Goal: Task Accomplishment & Management: Manage account settings

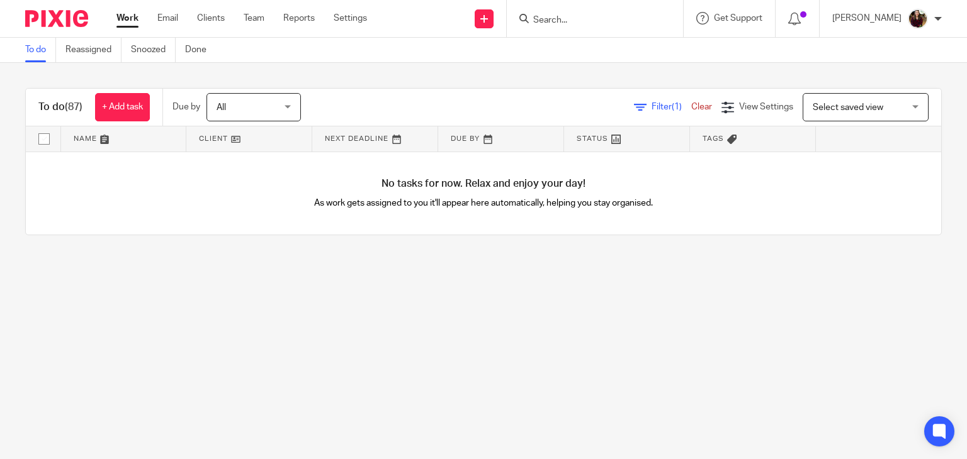
click at [570, 18] on input "Search" at bounding box center [588, 20] width 113 height 11
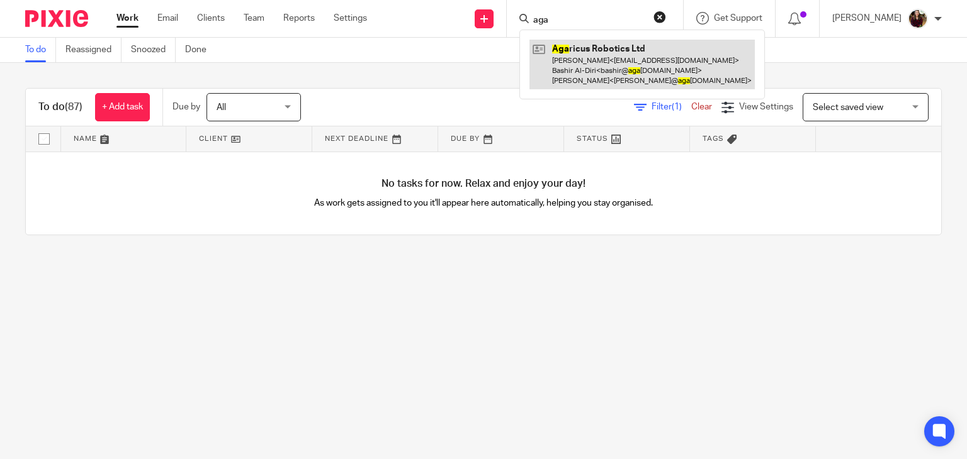
type input "aga"
click at [590, 53] on link at bounding box center [641, 65] width 225 height 50
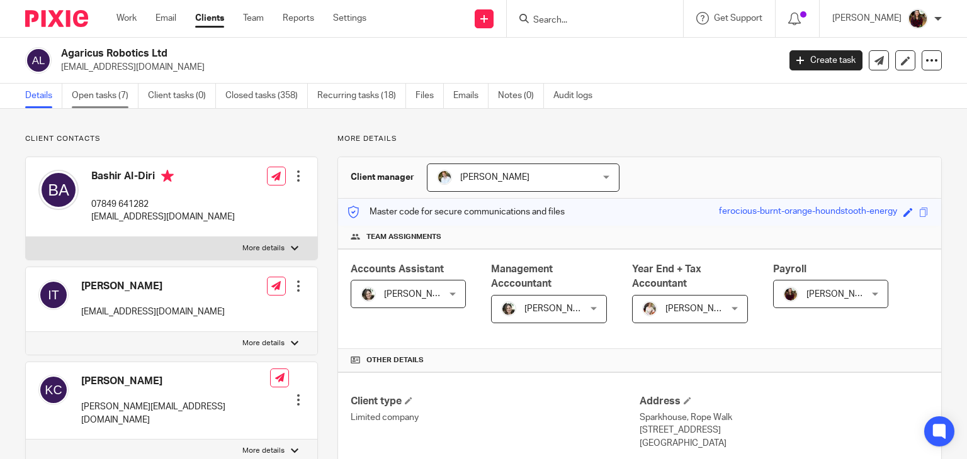
click at [101, 101] on link "Open tasks (7)" at bounding box center [105, 96] width 67 height 25
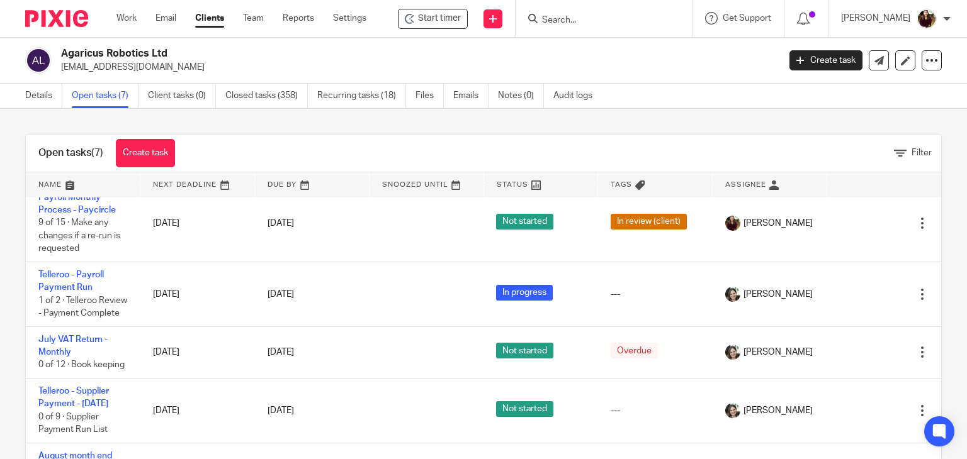
scroll to position [126, 0]
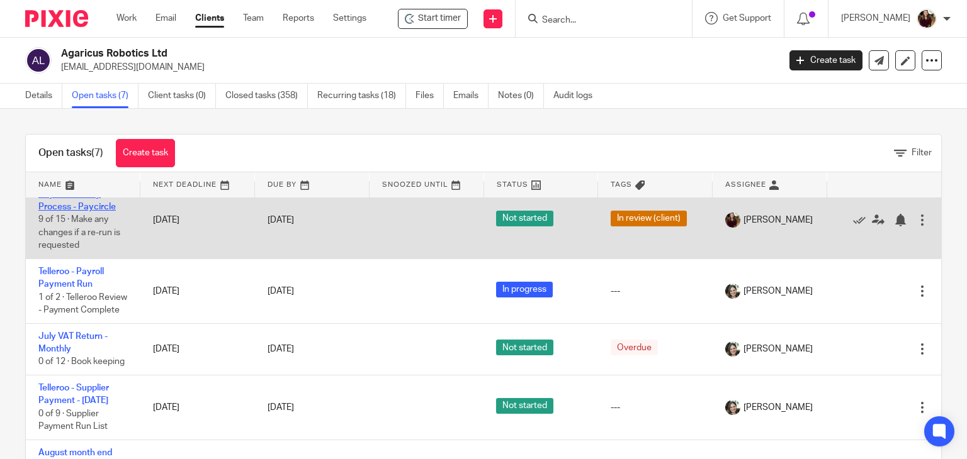
click at [74, 211] on link "Payroll Monthly Process - Paycircle" at bounding box center [76, 200] width 77 height 21
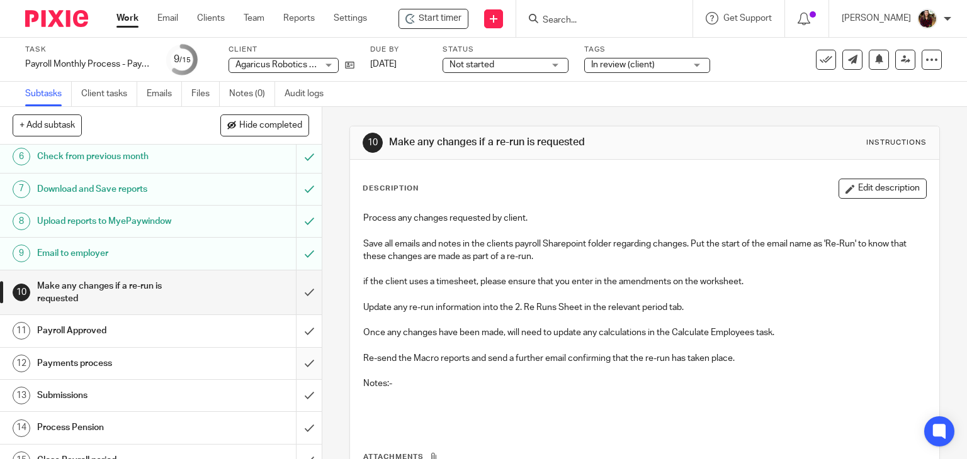
scroll to position [206, 0]
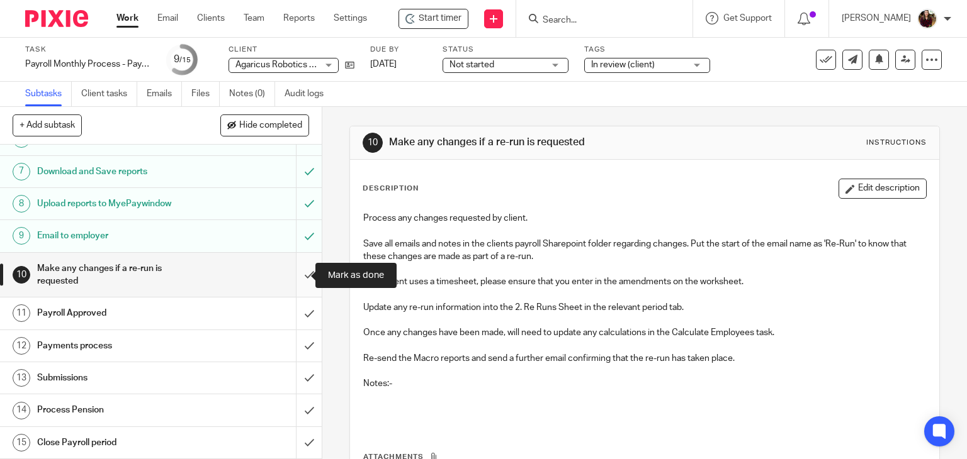
click at [296, 270] on input "submit" at bounding box center [161, 275] width 322 height 45
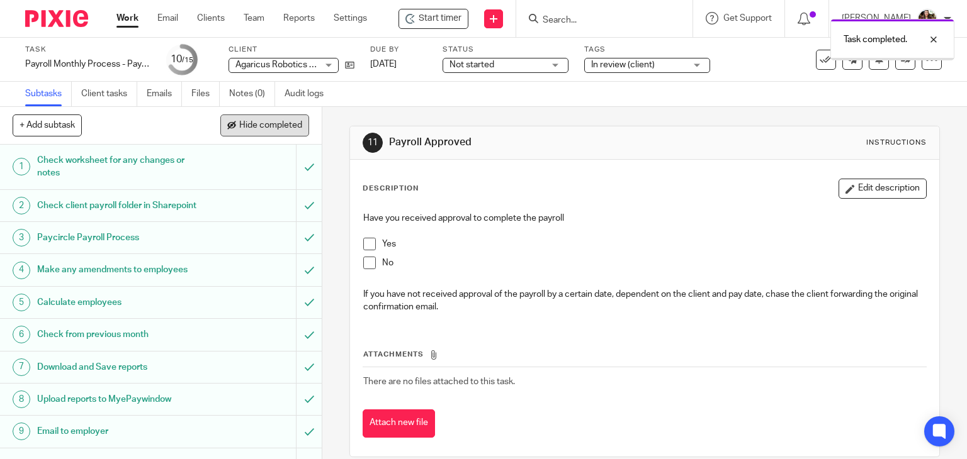
click at [284, 122] on span "Hide completed" at bounding box center [270, 126] width 63 height 10
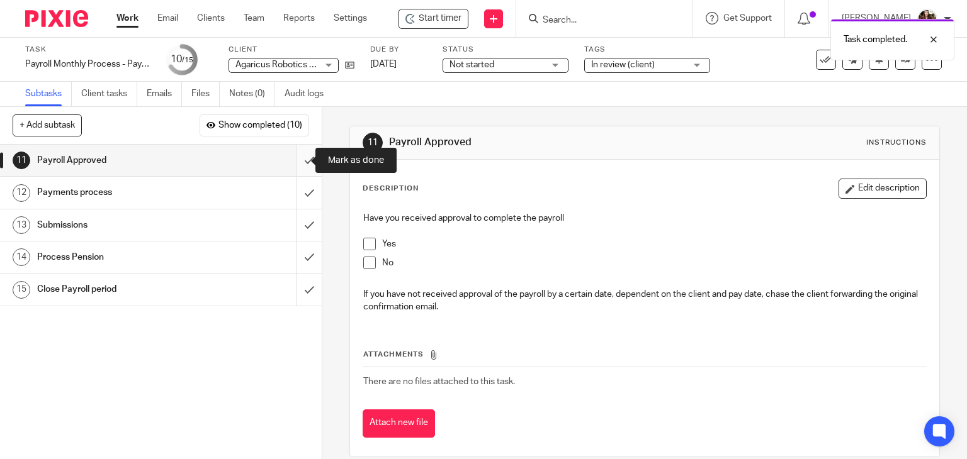
click at [302, 166] on input "submit" at bounding box center [161, 160] width 322 height 31
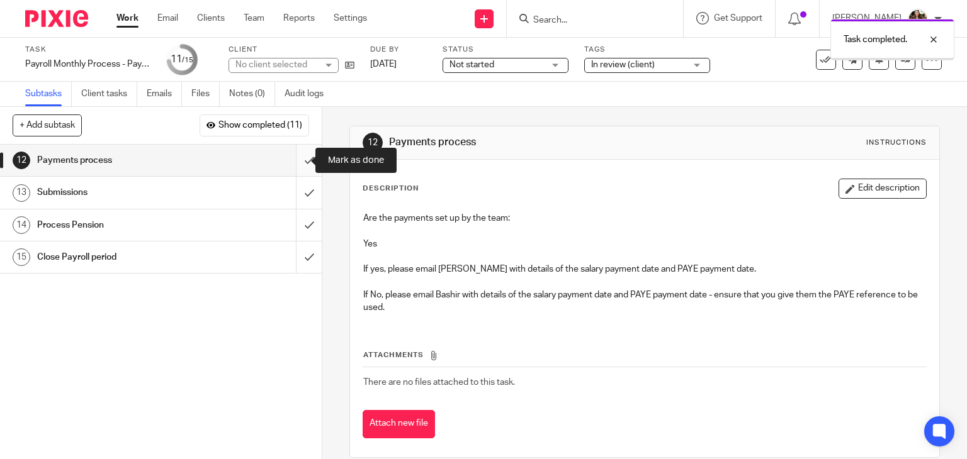
click at [298, 167] on input "submit" at bounding box center [161, 160] width 322 height 31
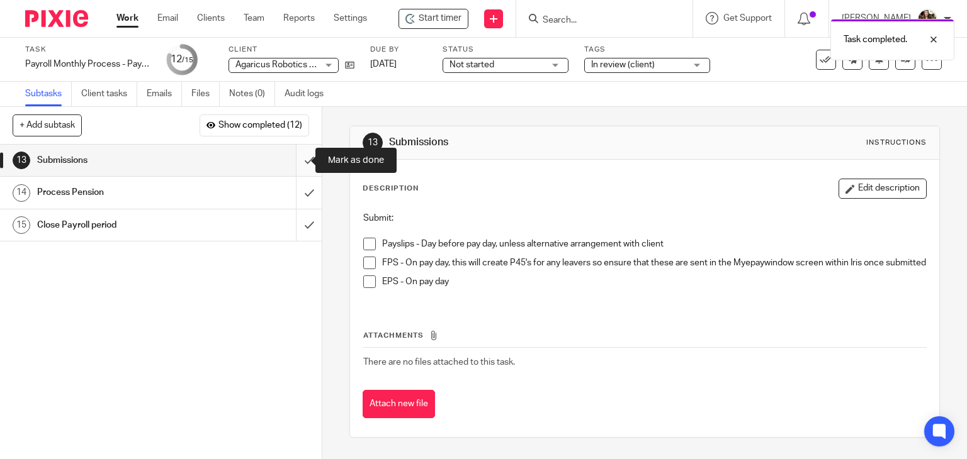
click at [298, 160] on input "submit" at bounding box center [161, 160] width 322 height 31
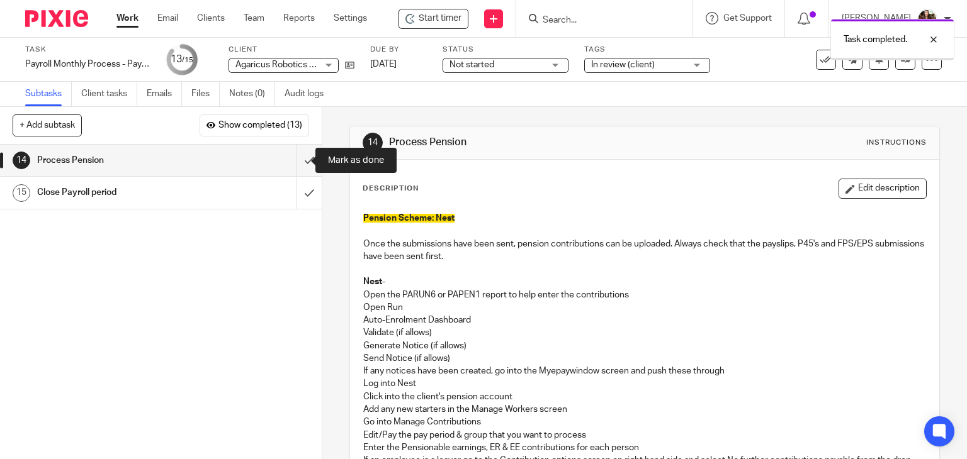
click at [297, 160] on input "submit" at bounding box center [161, 160] width 322 height 31
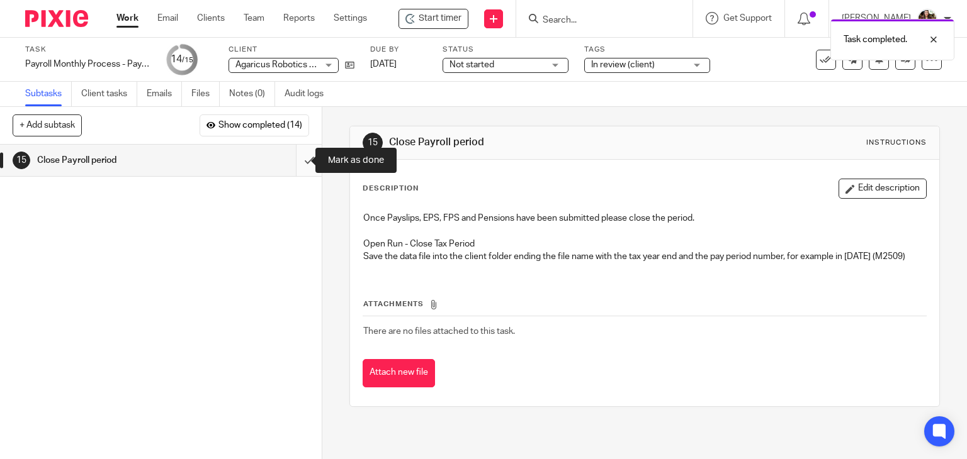
click at [300, 159] on input "submit" at bounding box center [161, 160] width 322 height 31
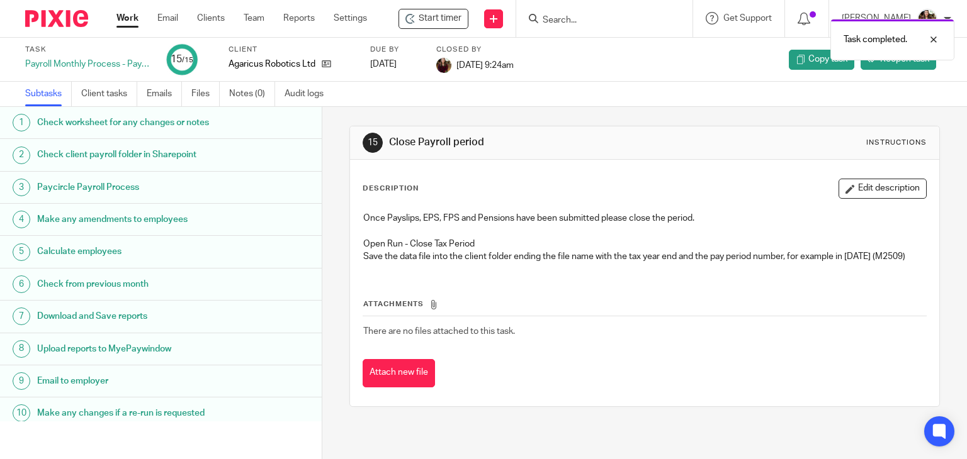
click at [597, 25] on div "Task completed." at bounding box center [718, 37] width 471 height 48
click at [933, 37] on div at bounding box center [924, 39] width 34 height 15
click at [589, 21] on input "Search" at bounding box center [597, 20] width 113 height 11
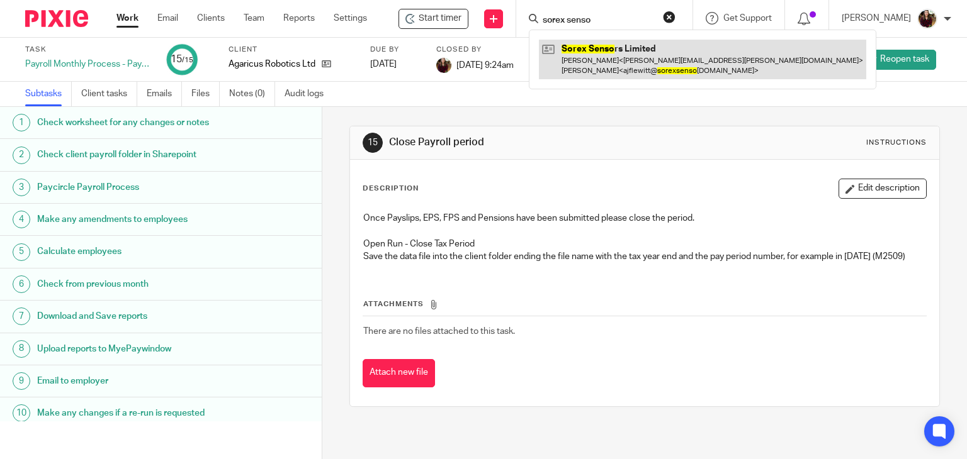
type input "sorex senso"
click at [610, 57] on link at bounding box center [702, 59] width 327 height 39
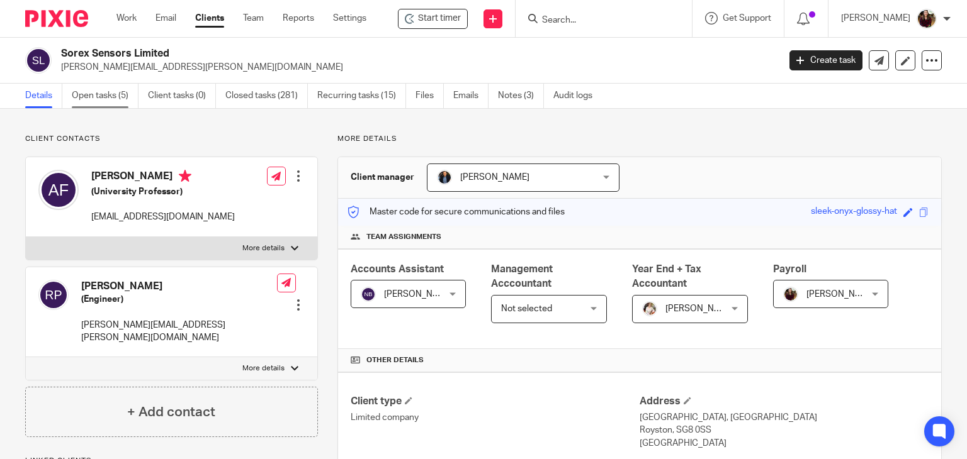
click at [118, 99] on link "Open tasks (5)" at bounding box center [105, 96] width 67 height 25
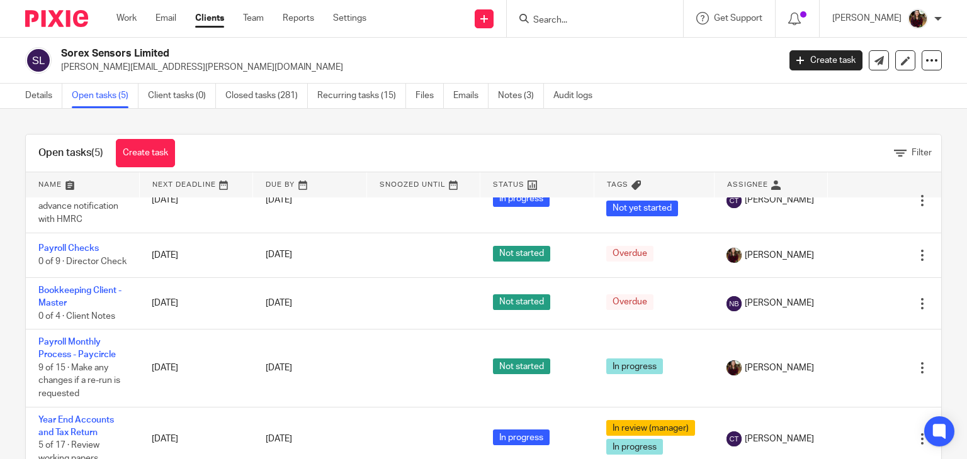
scroll to position [62, 0]
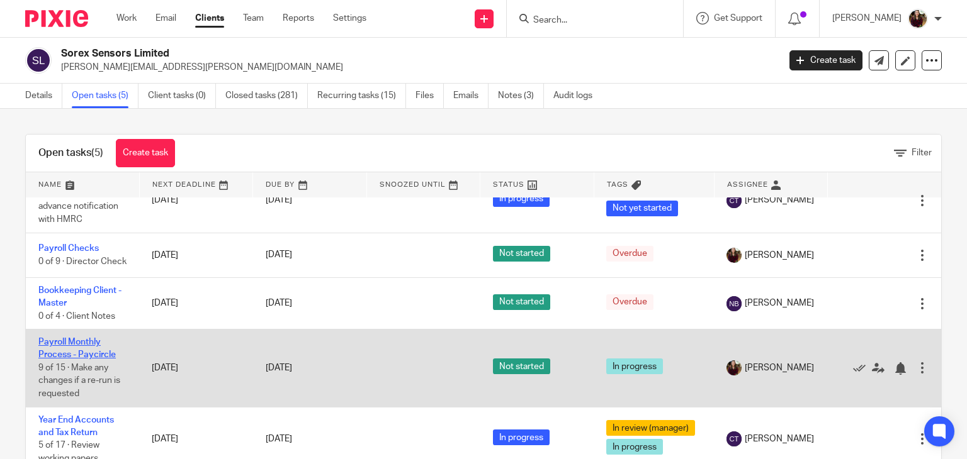
click at [65, 338] on link "Payroll Monthly Process - Paycircle" at bounding box center [76, 348] width 77 height 21
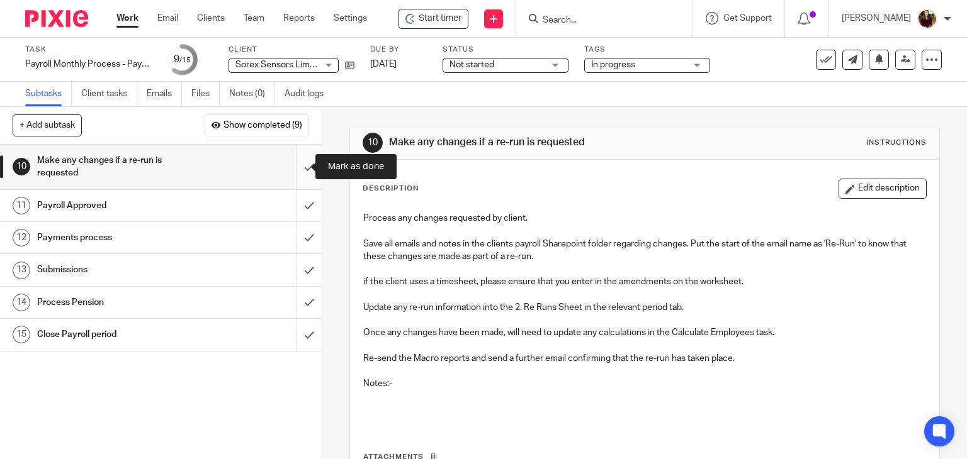
click at [296, 169] on input "submit" at bounding box center [161, 167] width 322 height 45
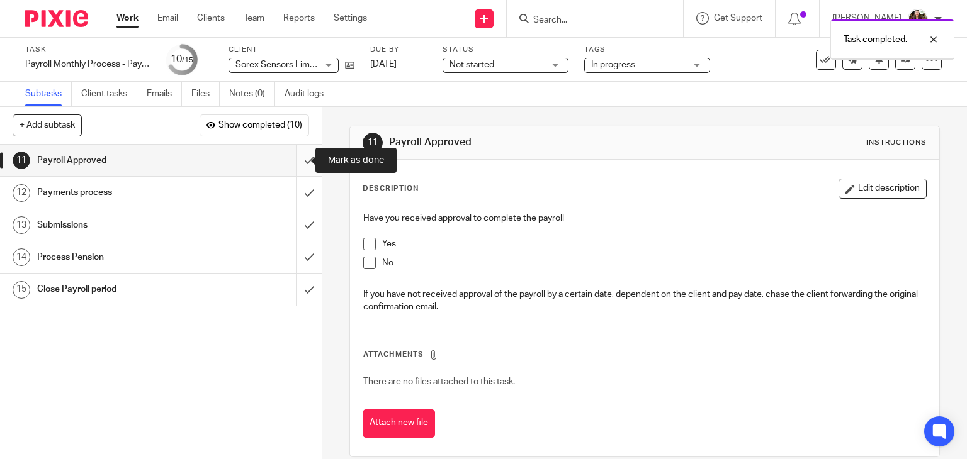
click at [296, 163] on input "submit" at bounding box center [161, 160] width 322 height 31
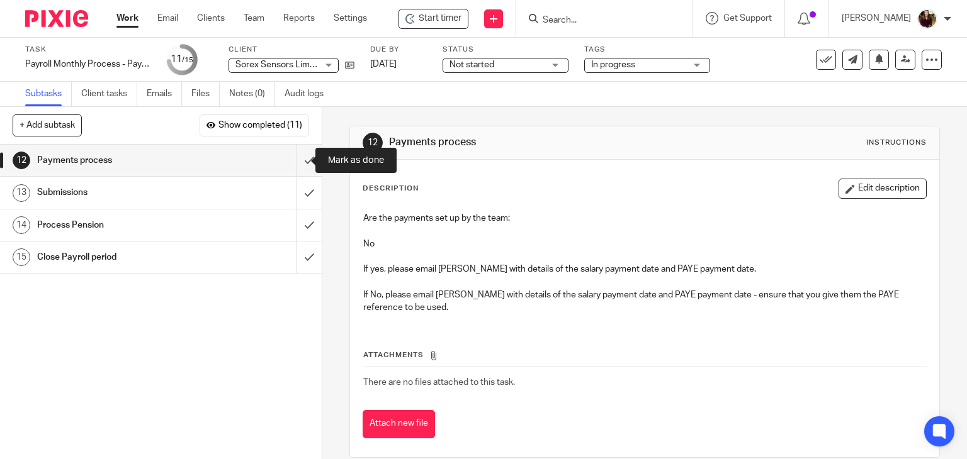
click at [296, 162] on input "submit" at bounding box center [161, 160] width 322 height 31
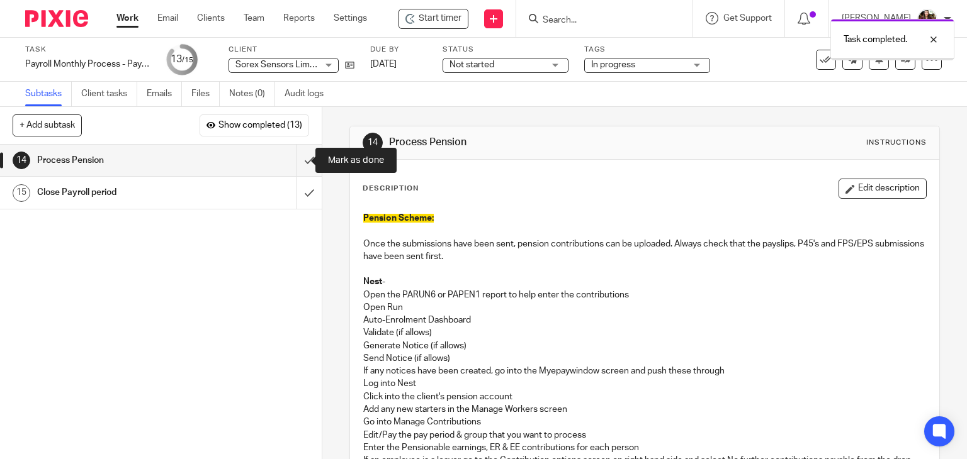
click at [296, 162] on input "submit" at bounding box center [161, 160] width 322 height 31
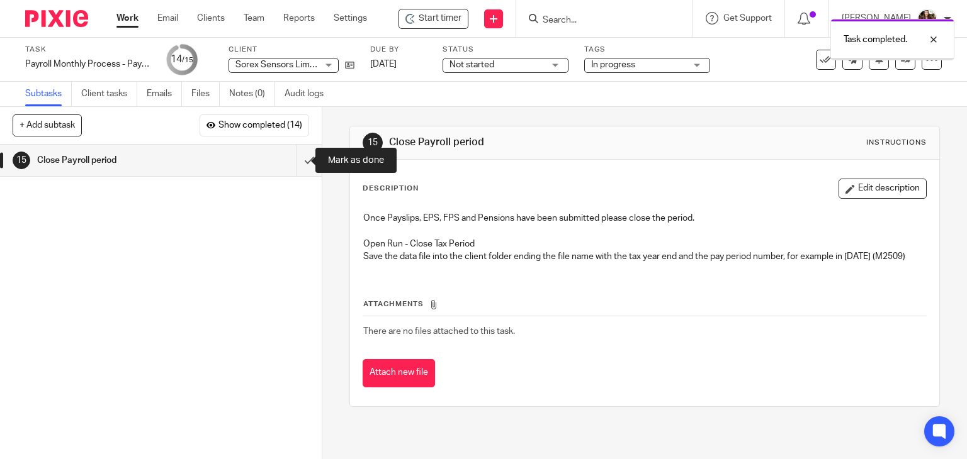
click at [296, 162] on input "submit" at bounding box center [161, 160] width 322 height 31
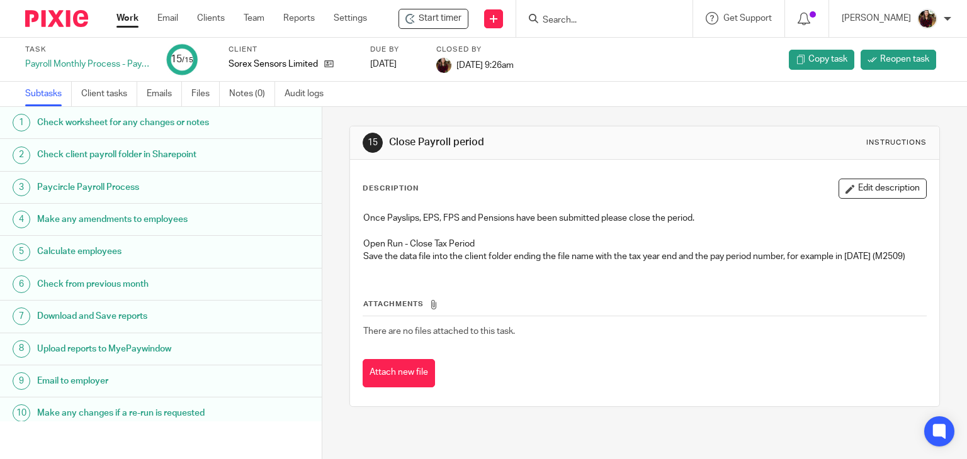
click at [565, 21] on input "Search" at bounding box center [597, 20] width 113 height 11
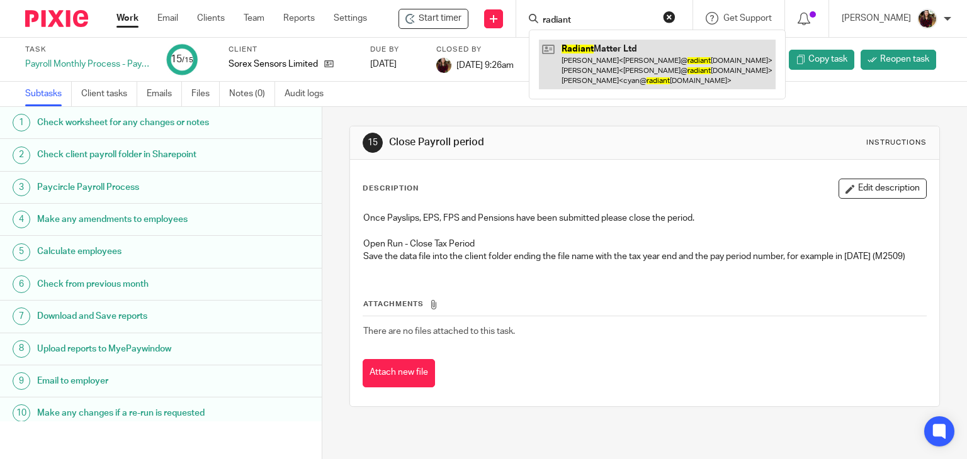
type input "radiant"
click at [576, 79] on link at bounding box center [657, 65] width 237 height 50
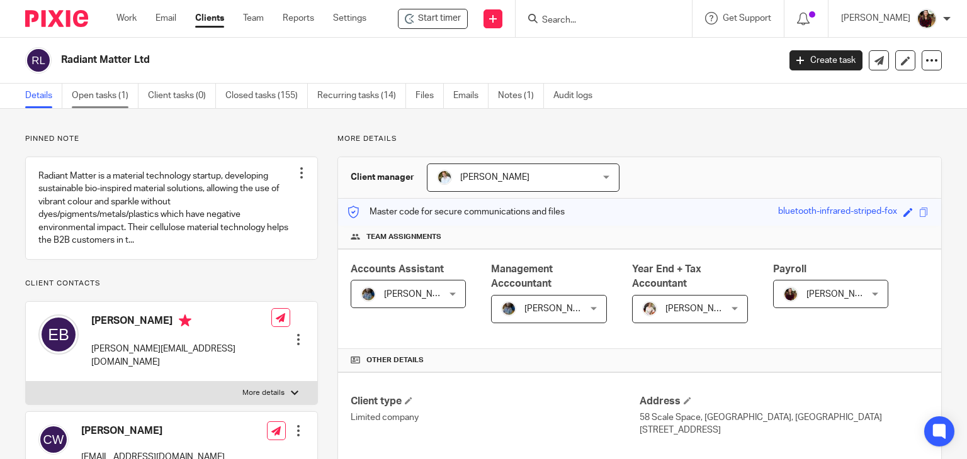
click at [111, 93] on link "Open tasks (1)" at bounding box center [105, 96] width 67 height 25
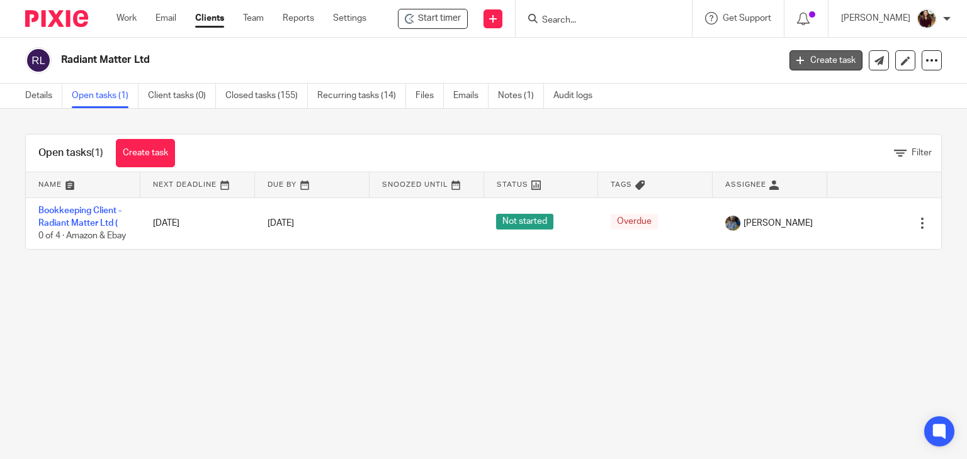
click at [808, 61] on link "Create task" at bounding box center [825, 60] width 73 height 20
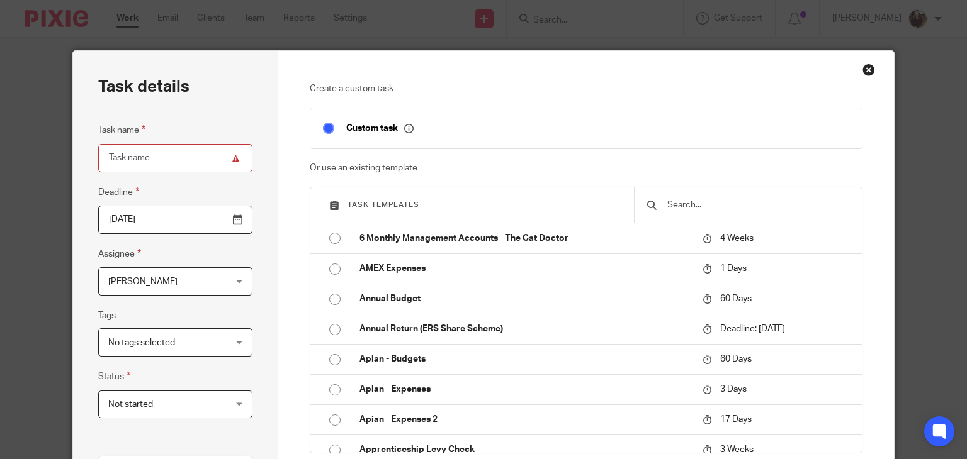
click at [684, 206] on input "text" at bounding box center [757, 205] width 183 height 14
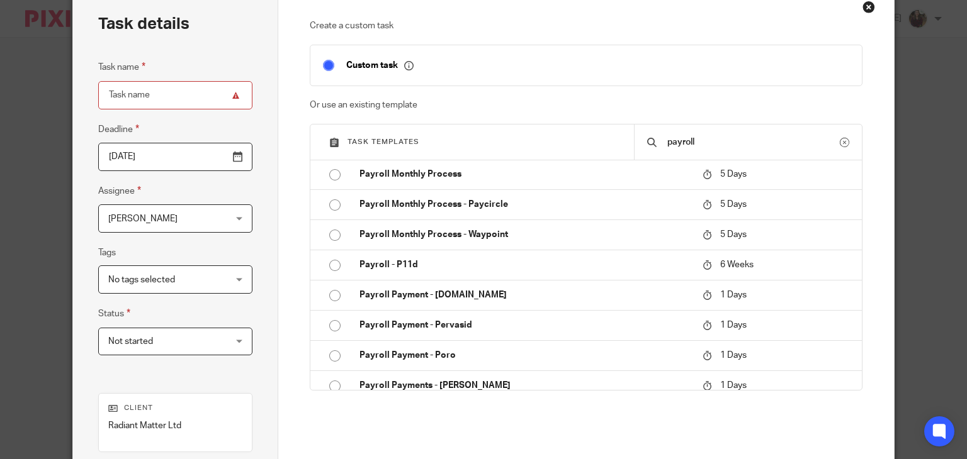
scroll to position [503, 0]
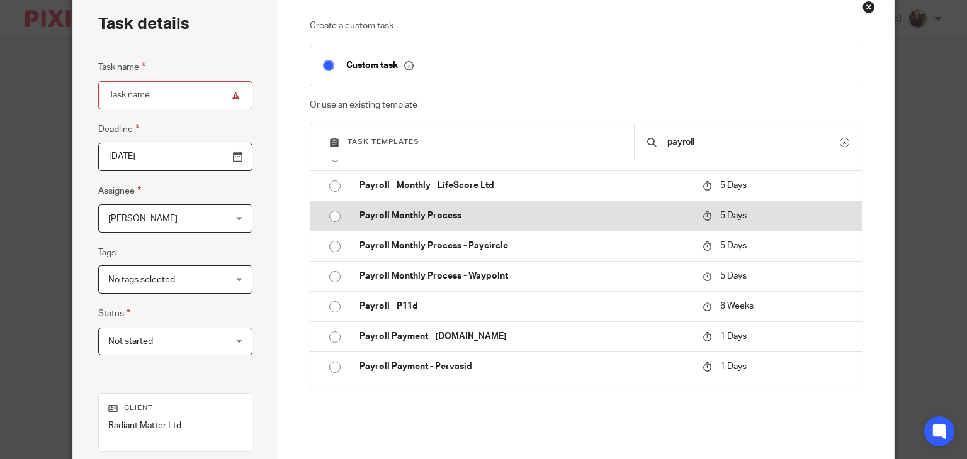
type input "payroll"
click at [452, 212] on p "Payroll Monthly Process" at bounding box center [524, 216] width 330 height 13
type input "2025-08-27"
type input "Payroll Monthly Process"
checkbox input "false"
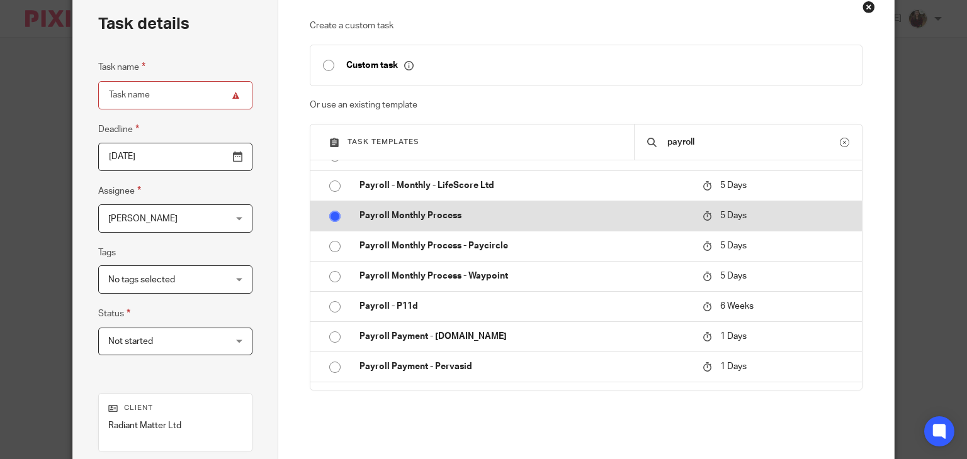
radio input "true"
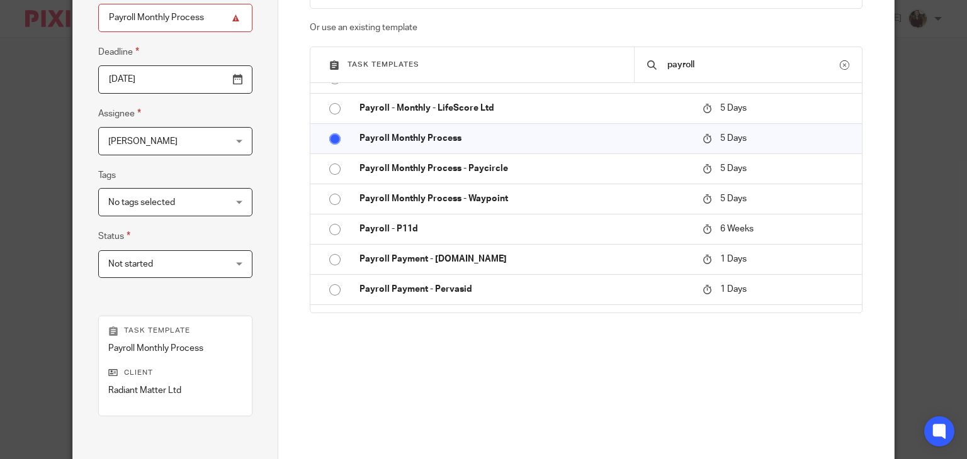
scroll to position [252, 0]
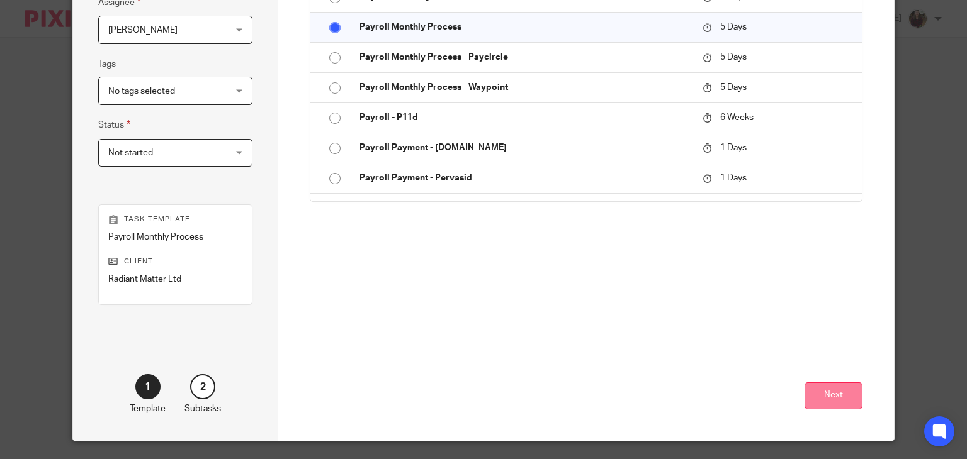
click at [819, 398] on button "Next" at bounding box center [833, 396] width 58 height 27
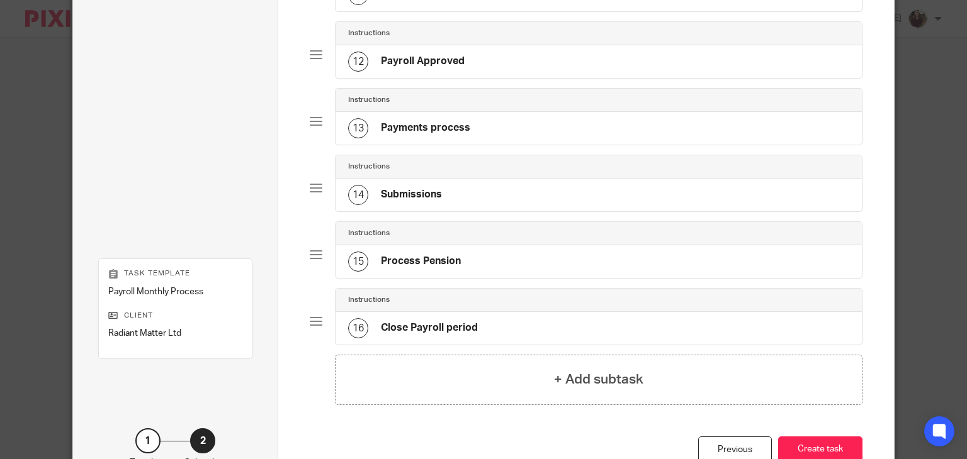
scroll to position [881, 0]
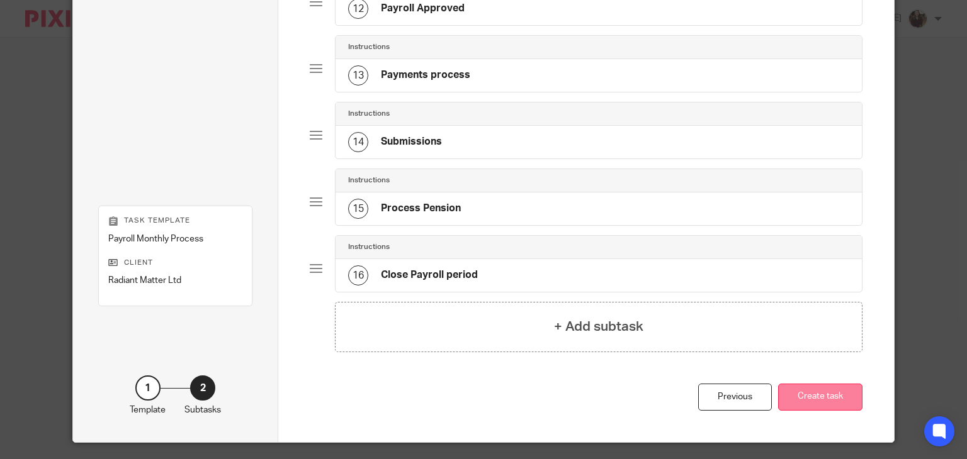
click at [814, 390] on button "Create task" at bounding box center [820, 397] width 84 height 27
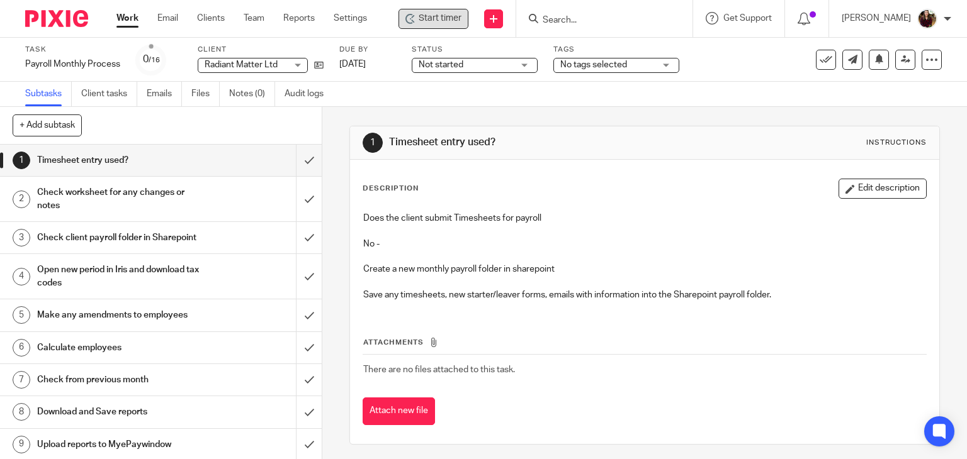
click at [454, 21] on span "Start timer" at bounding box center [440, 18] width 43 height 13
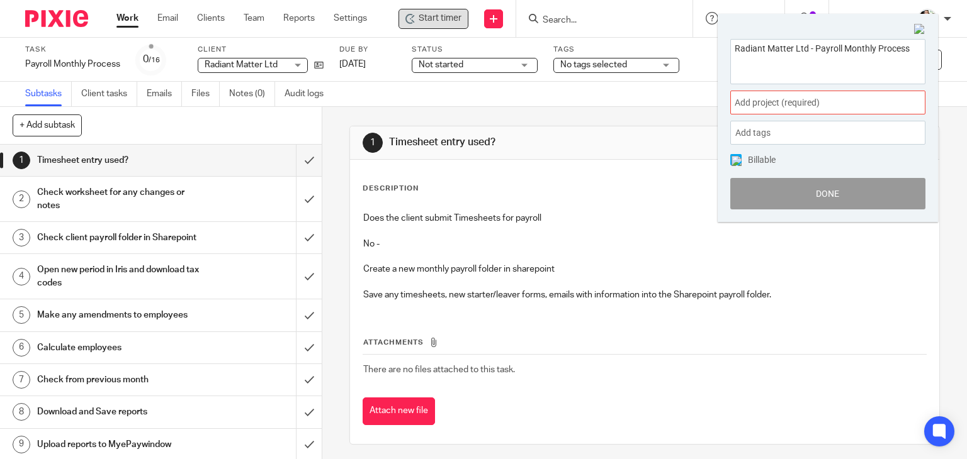
click at [826, 99] on span "Add project (required) :" at bounding box center [813, 102] width 159 height 13
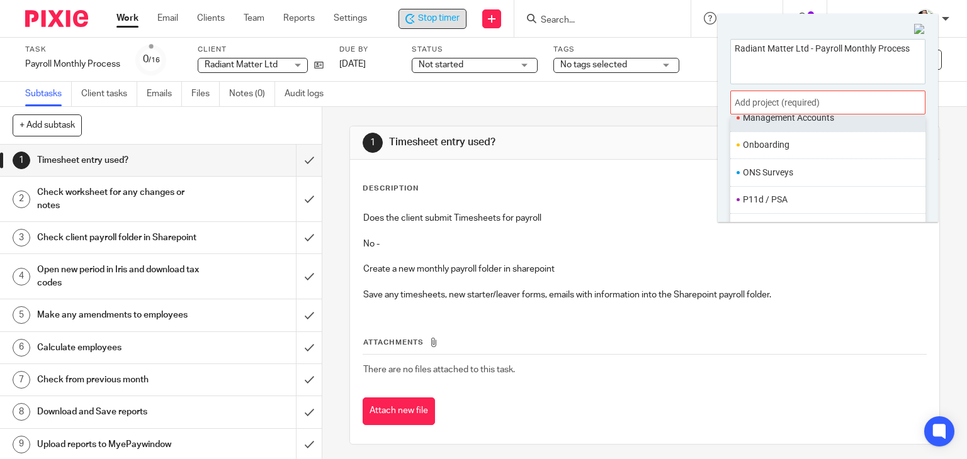
scroll to position [441, 0]
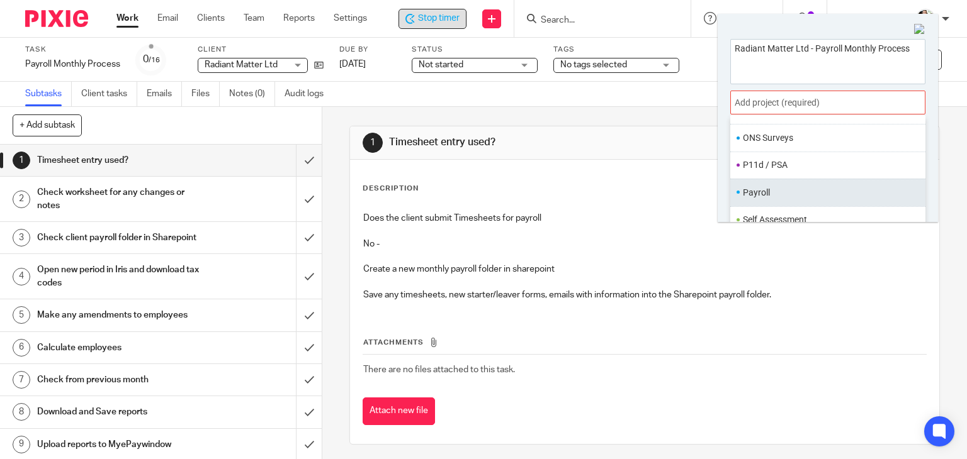
click at [778, 187] on li "Payroll" at bounding box center [825, 192] width 164 height 13
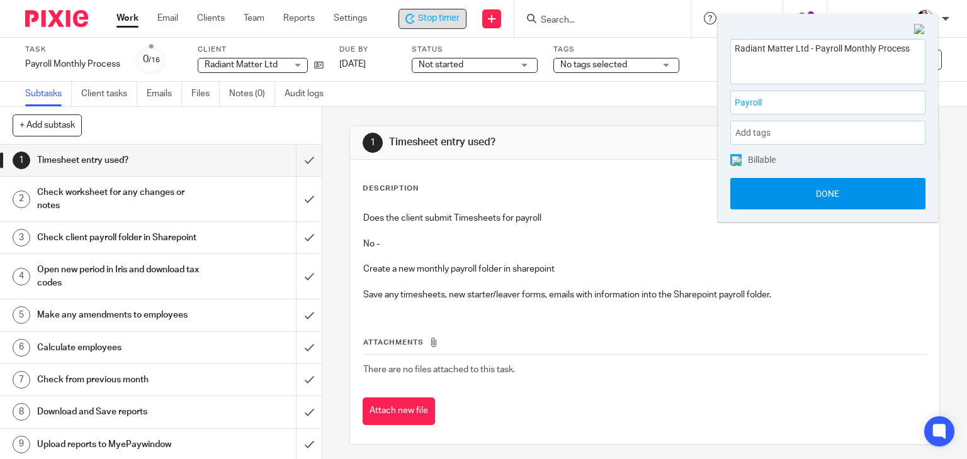
click at [812, 196] on button "Done" at bounding box center [827, 193] width 195 height 31
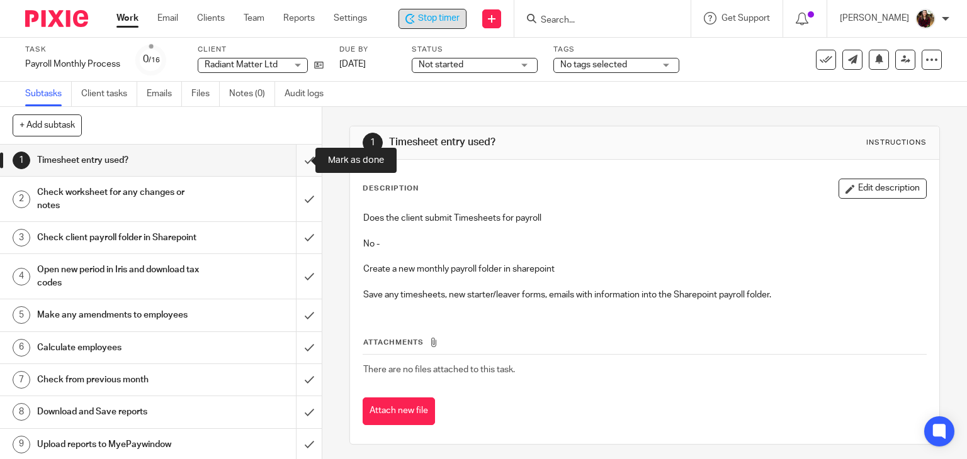
click at [296, 160] on input "submit" at bounding box center [161, 160] width 322 height 31
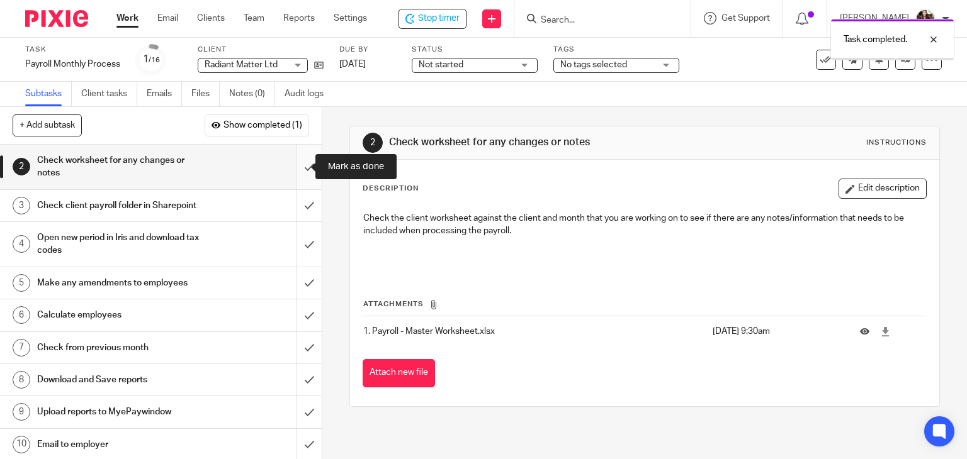
click at [288, 169] on input "submit" at bounding box center [161, 167] width 322 height 45
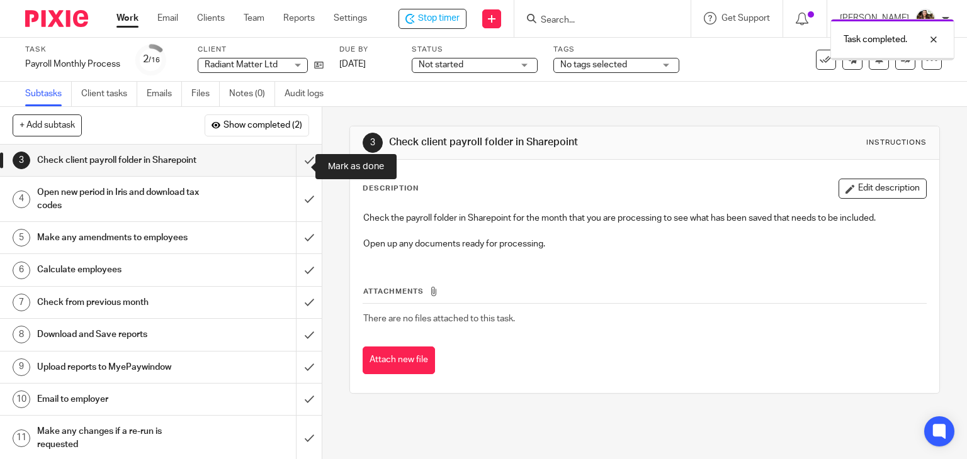
click at [295, 165] on input "submit" at bounding box center [161, 160] width 322 height 31
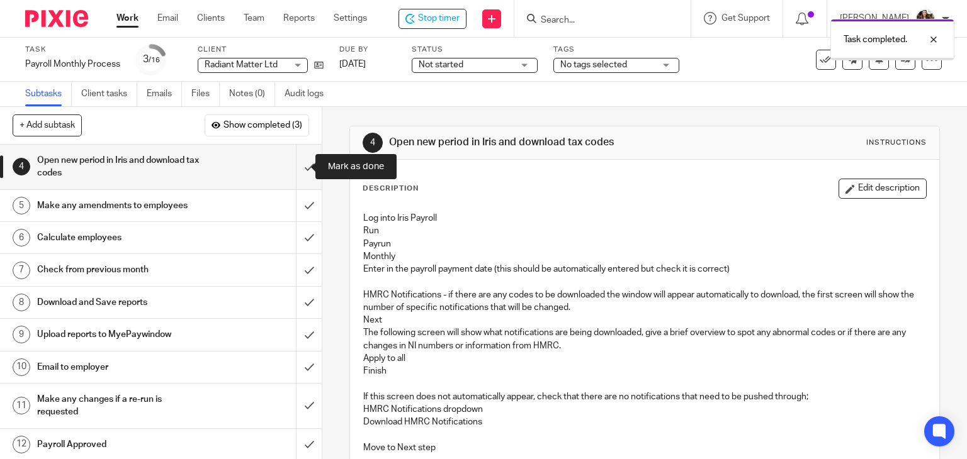
click at [295, 165] on input "submit" at bounding box center [161, 167] width 322 height 45
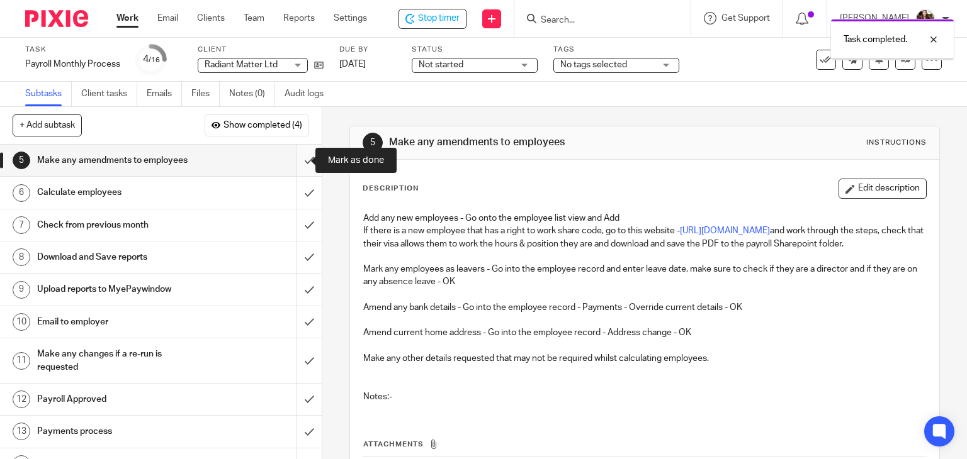
click at [295, 162] on input "submit" at bounding box center [161, 160] width 322 height 31
